Goal: Information Seeking & Learning: Find specific fact

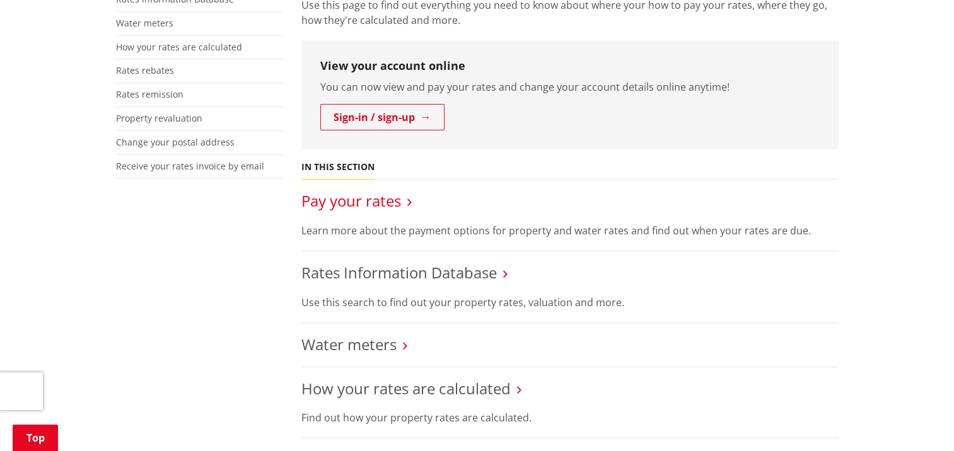
scroll to position [315, 0]
click at [382, 202] on link "Pay your rates" at bounding box center [351, 200] width 100 height 21
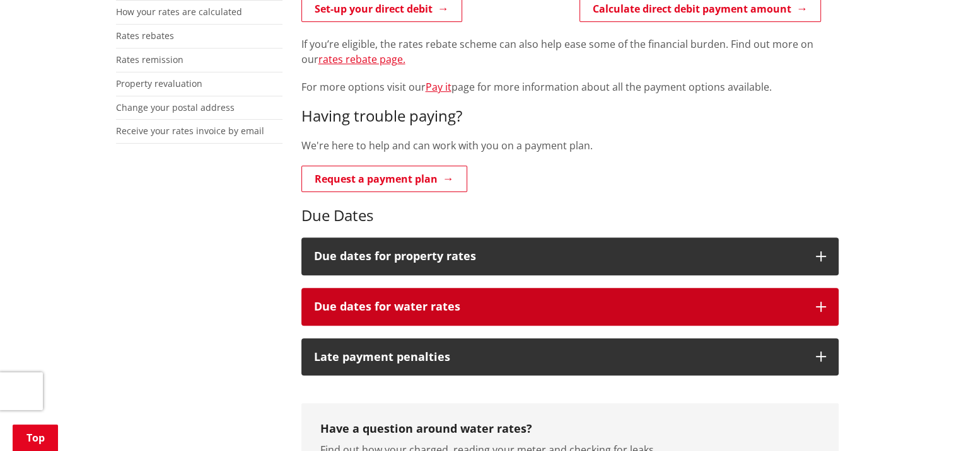
scroll to position [378, 0]
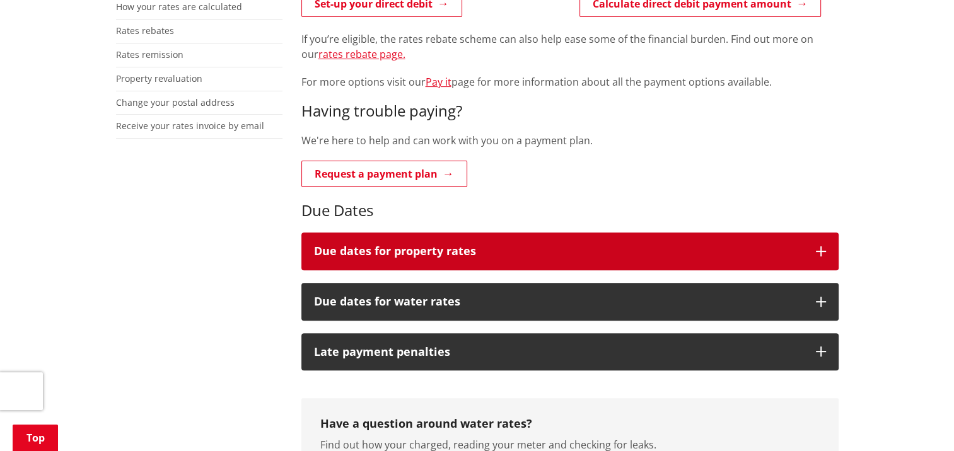
click at [734, 249] on h3 "Due dates for property rates" at bounding box center [558, 251] width 489 height 13
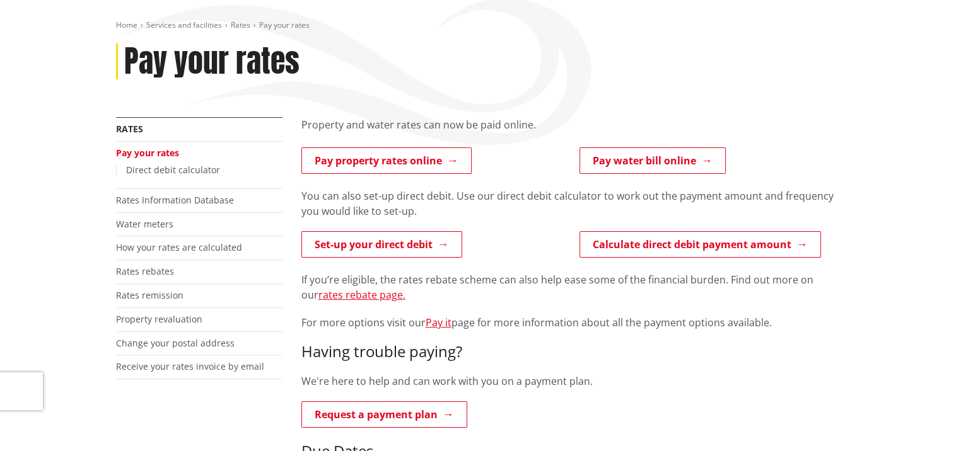
scroll to position [63, 0]
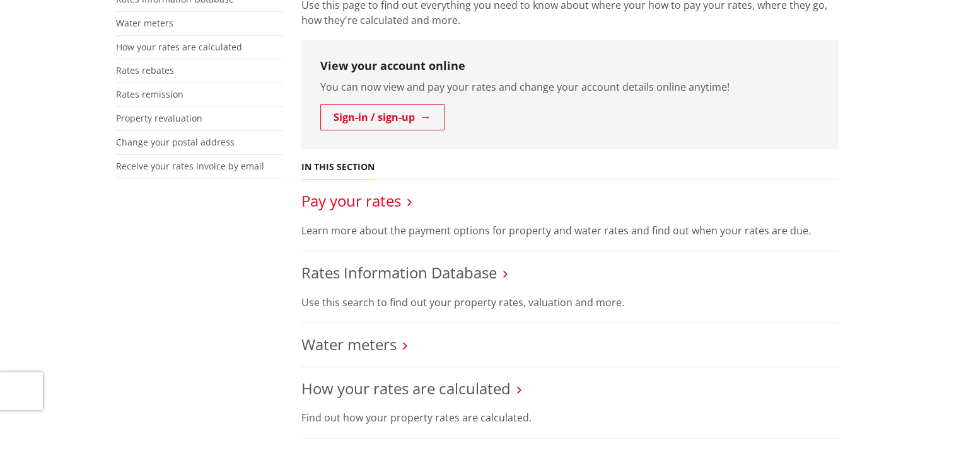
scroll to position [315, 0]
click at [358, 272] on link "Rates Information Database" at bounding box center [398, 272] width 195 height 21
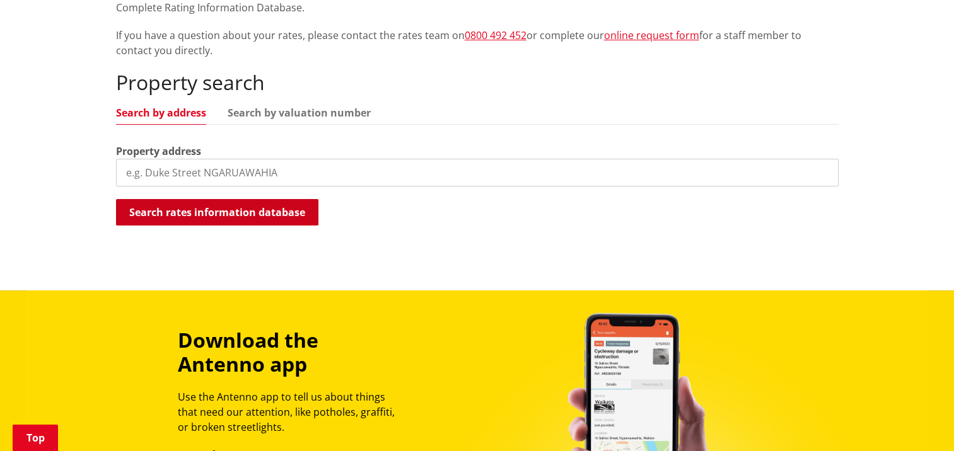
scroll to position [315, 0]
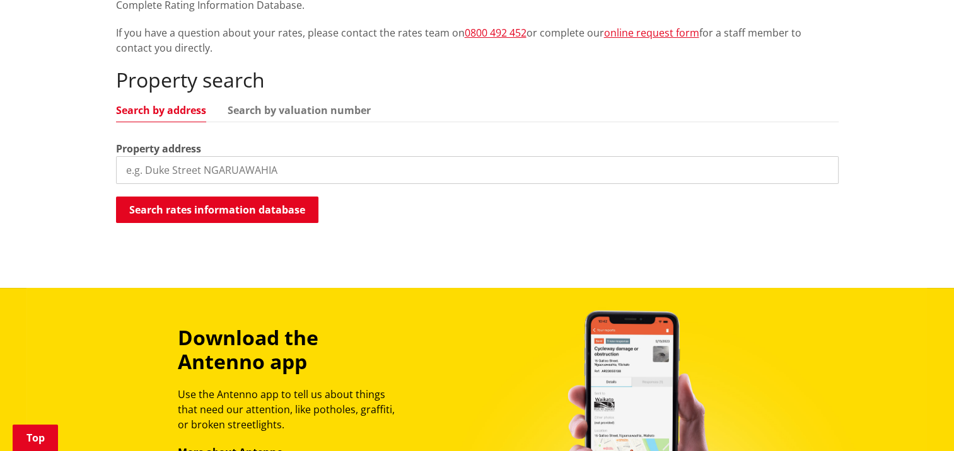
click at [156, 167] on input "search" at bounding box center [477, 170] width 723 height 28
type input "27 pa ariki"
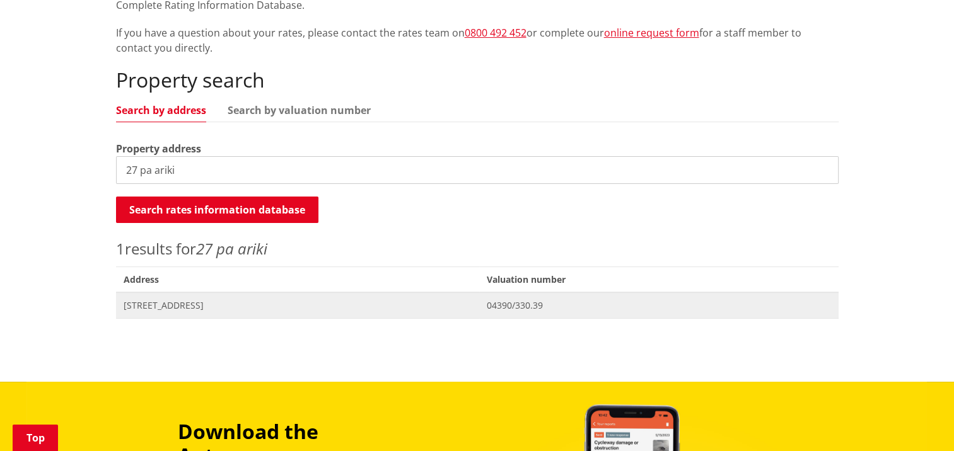
click at [199, 308] on span "[STREET_ADDRESS]" at bounding box center [298, 306] width 349 height 13
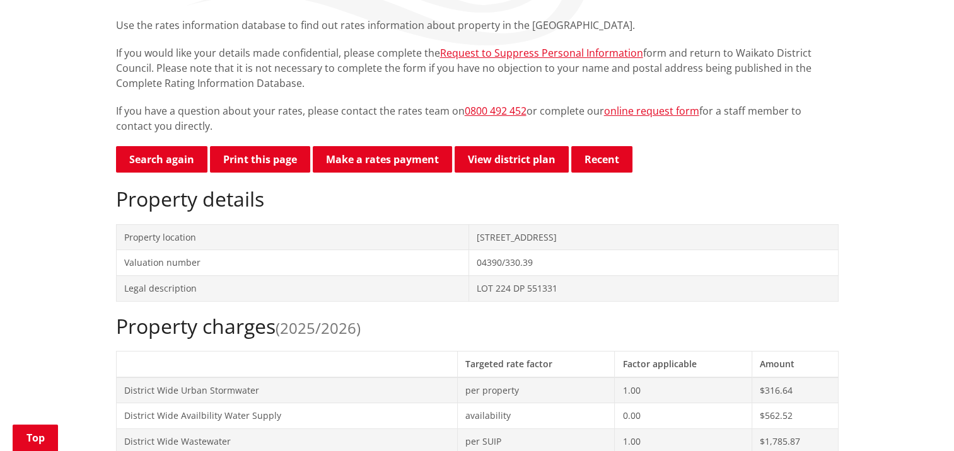
scroll to position [189, 0]
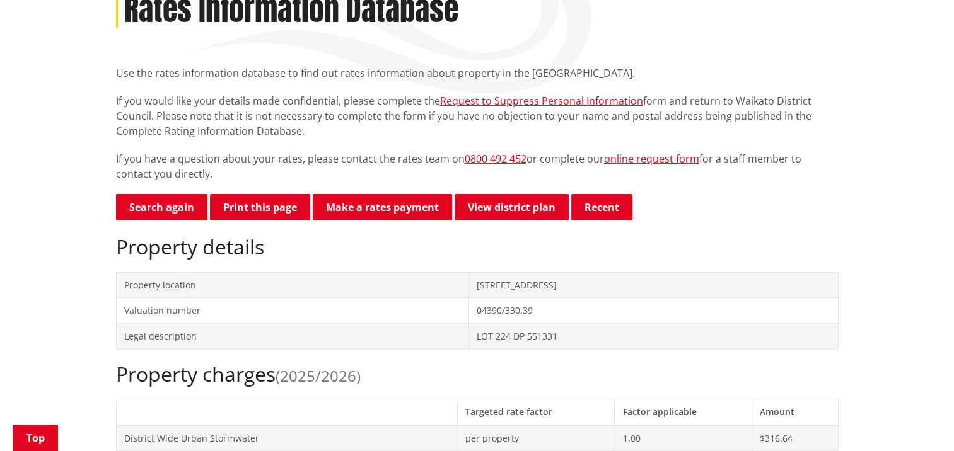
drag, startPoint x: 251, startPoint y: 206, endPoint x: 177, endPoint y: 382, distance: 191.0
click at [251, 206] on button "Print this page" at bounding box center [260, 207] width 100 height 26
click at [378, 204] on link "Make a rates payment" at bounding box center [382, 207] width 139 height 26
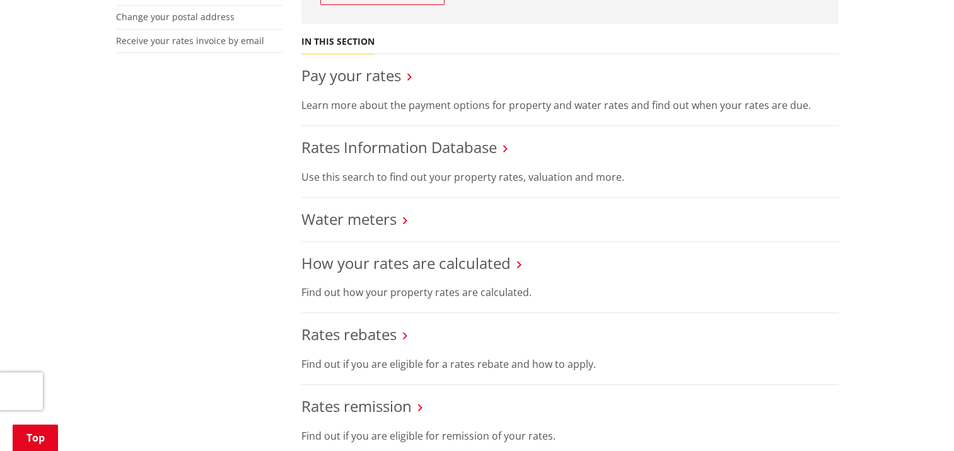
scroll to position [441, 0]
click at [451, 267] on link "How your rates are calculated" at bounding box center [405, 262] width 209 height 21
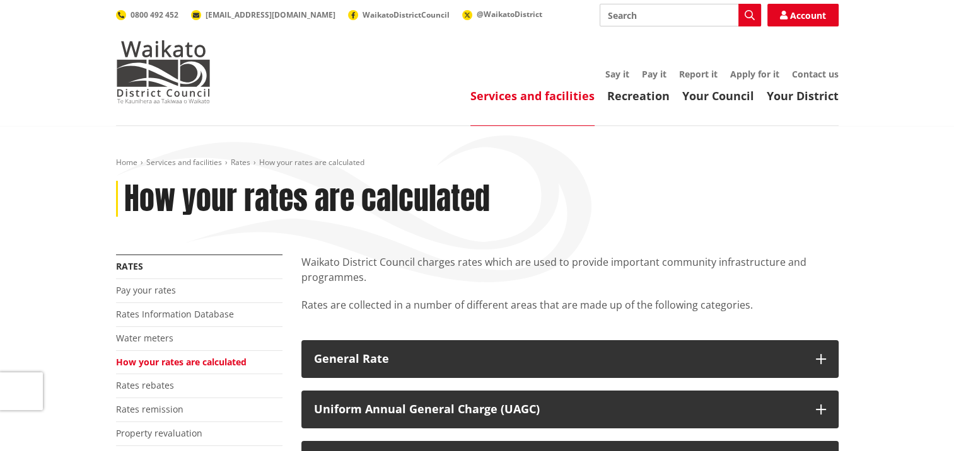
click at [635, 18] on input "Search" at bounding box center [680, 15] width 161 height 23
type input "rates instalment"
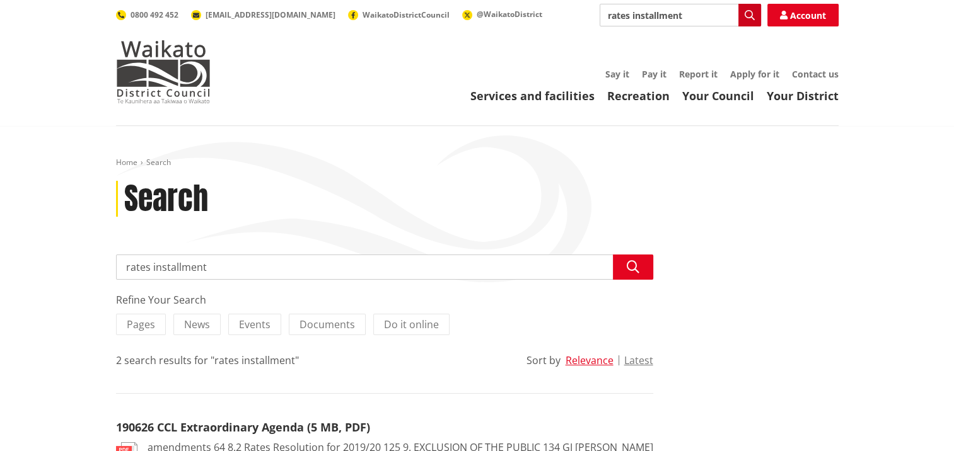
click at [746, 18] on icon "button" at bounding box center [750, 15] width 10 height 10
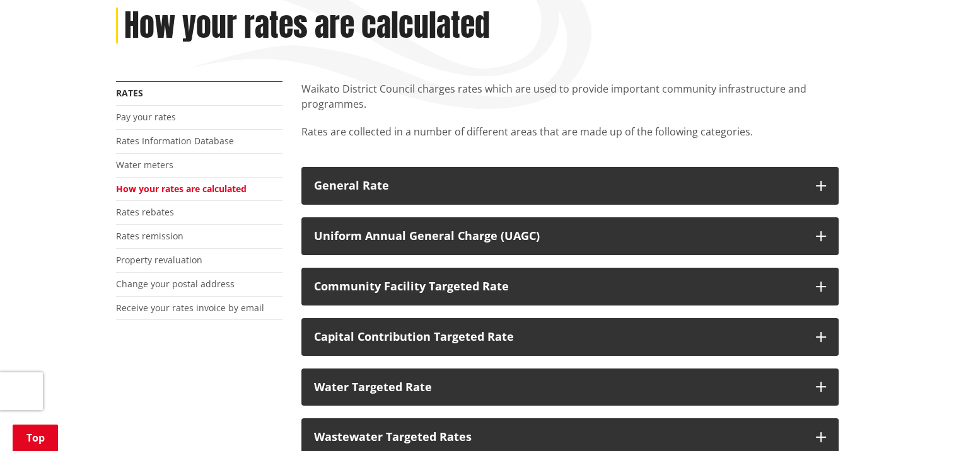
scroll to position [189, 0]
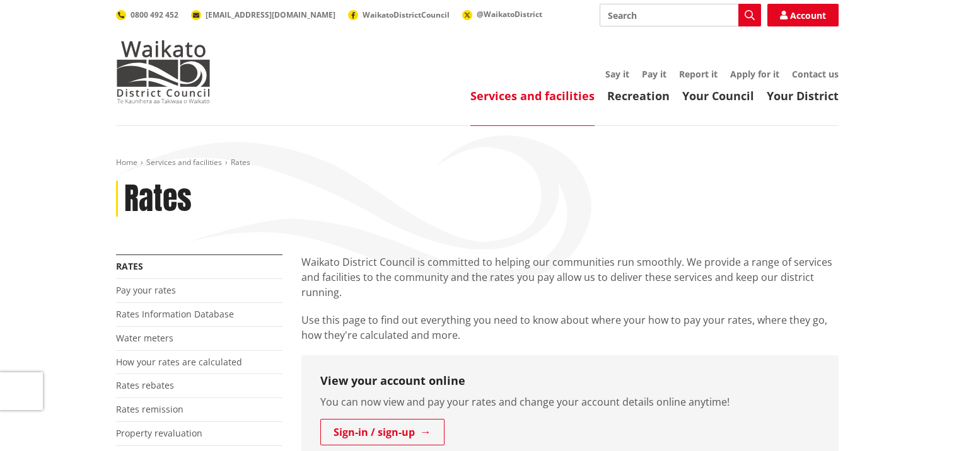
scroll to position [441, 0]
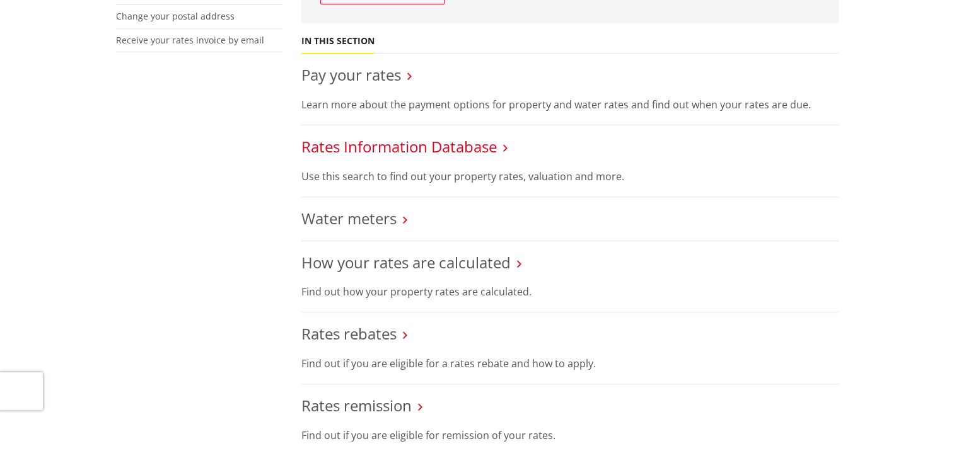
click at [384, 146] on link "Rates Information Database" at bounding box center [398, 146] width 195 height 21
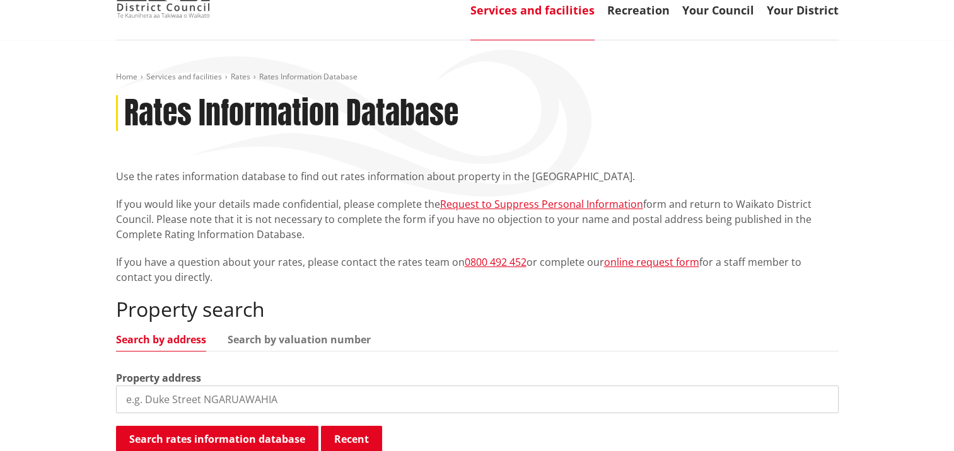
scroll to position [252, 0]
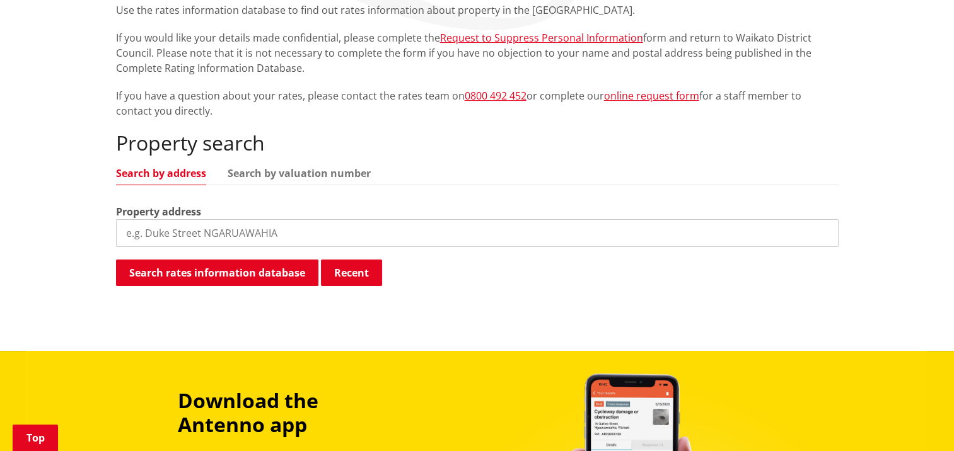
click at [325, 236] on input "search" at bounding box center [477, 233] width 723 height 28
type input "27 pa ariki"
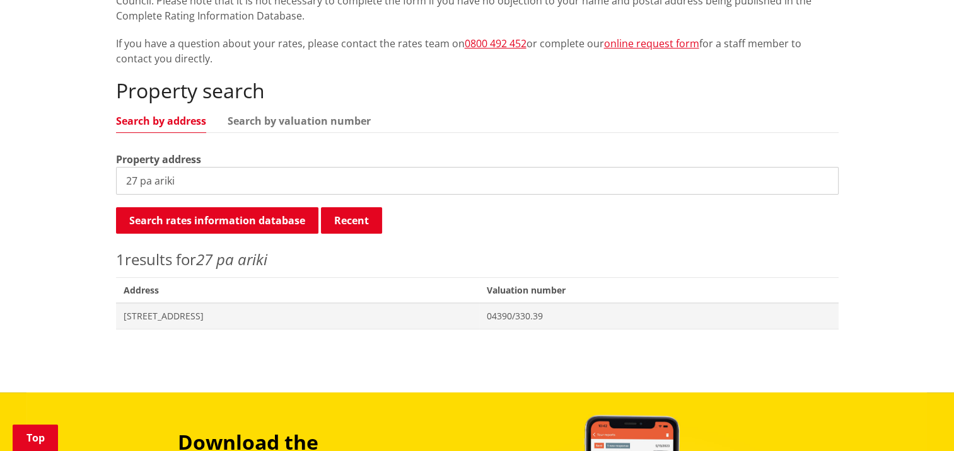
scroll to position [378, 0]
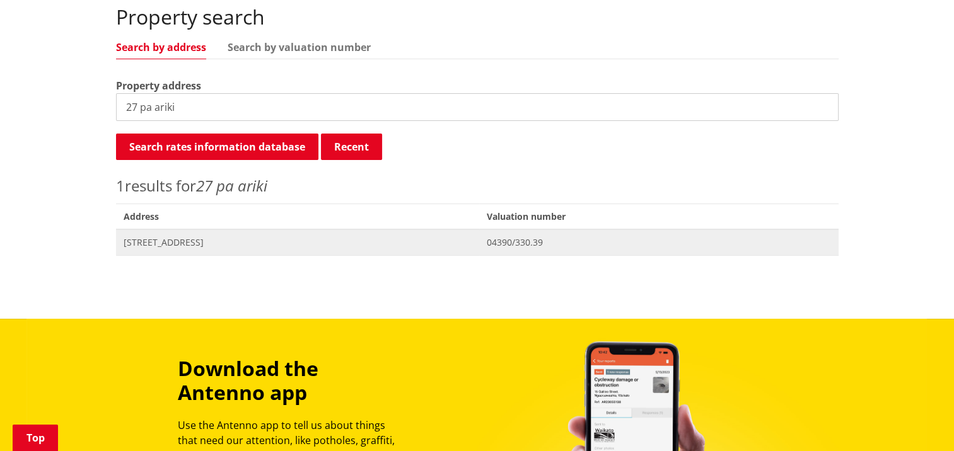
click at [236, 245] on span "[STREET_ADDRESS]" at bounding box center [298, 242] width 349 height 13
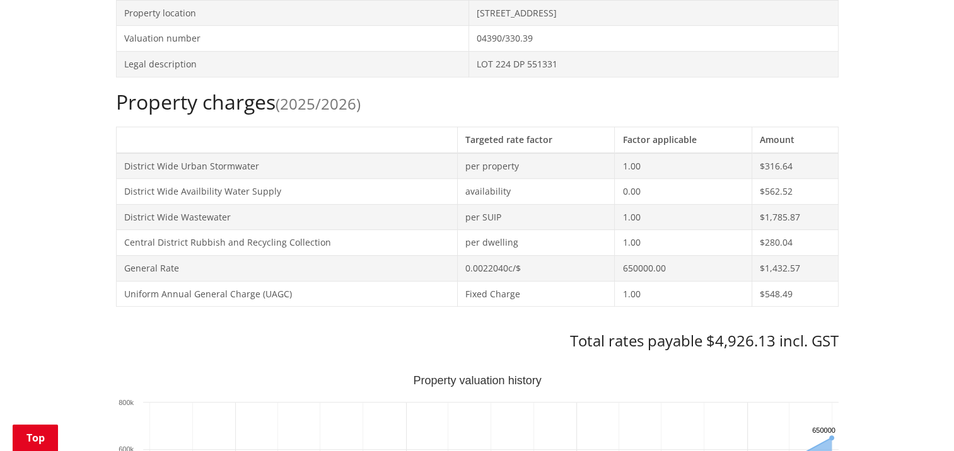
scroll to position [441, 0]
